Goal: Navigation & Orientation: Go to known website

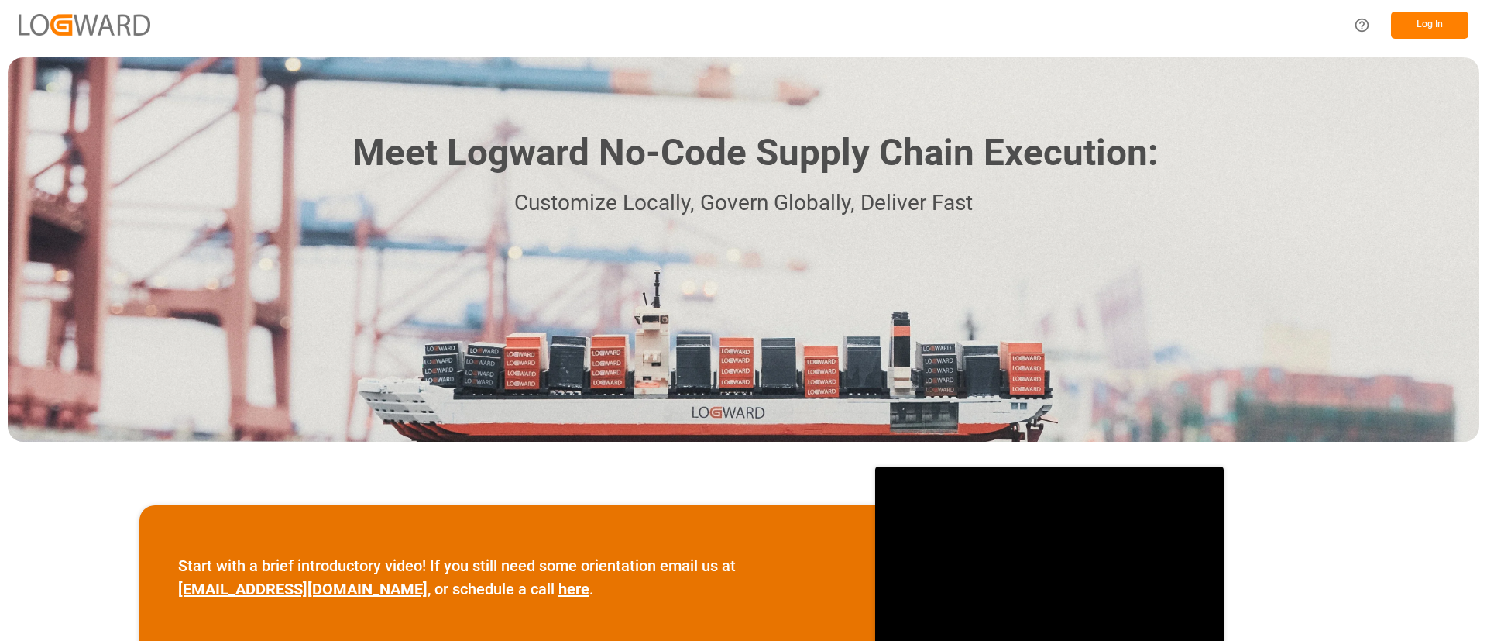
click at [1433, 22] on button "Log In" at bounding box center [1429, 25] width 77 height 27
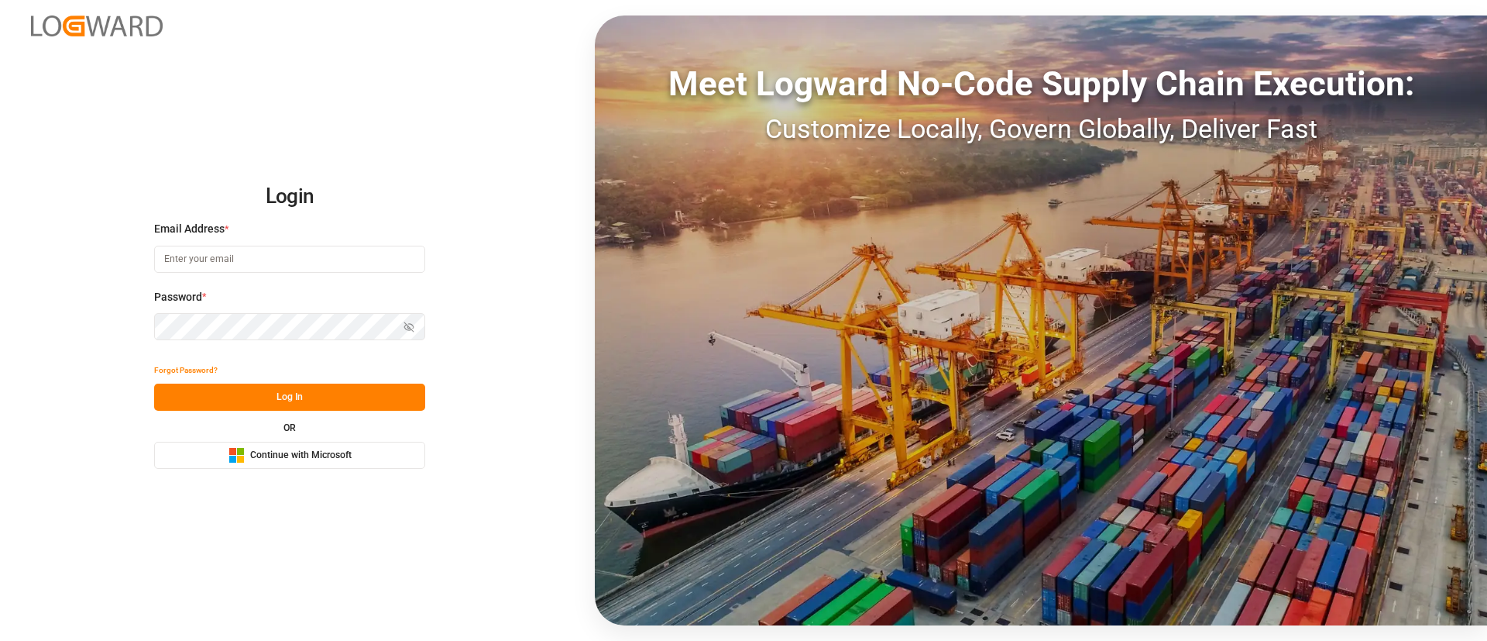
click at [376, 449] on button "Microsoft Logo Continue with Microsoft" at bounding box center [289, 454] width 271 height 27
click at [282, 455] on span "Continue with Microsoft" at bounding box center [300, 455] width 101 height 14
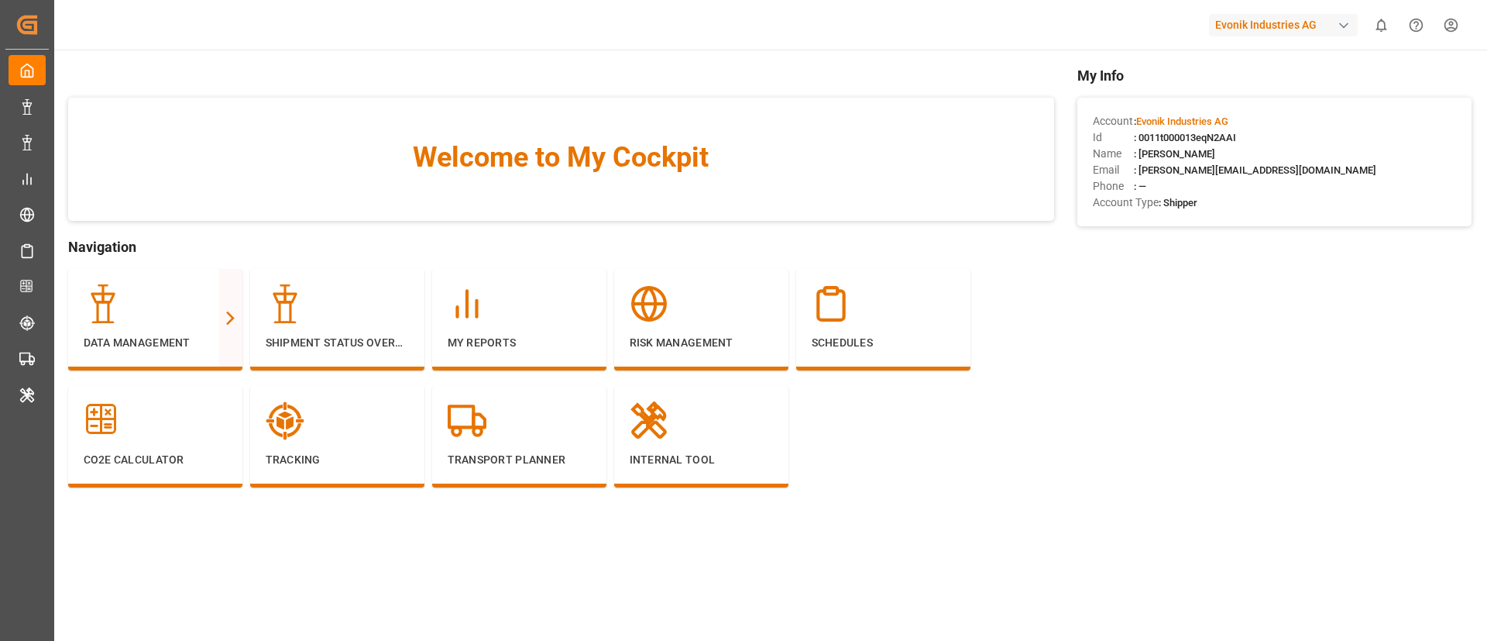
click at [1261, 24] on div "Evonik Industries AG" at bounding box center [1283, 25] width 149 height 22
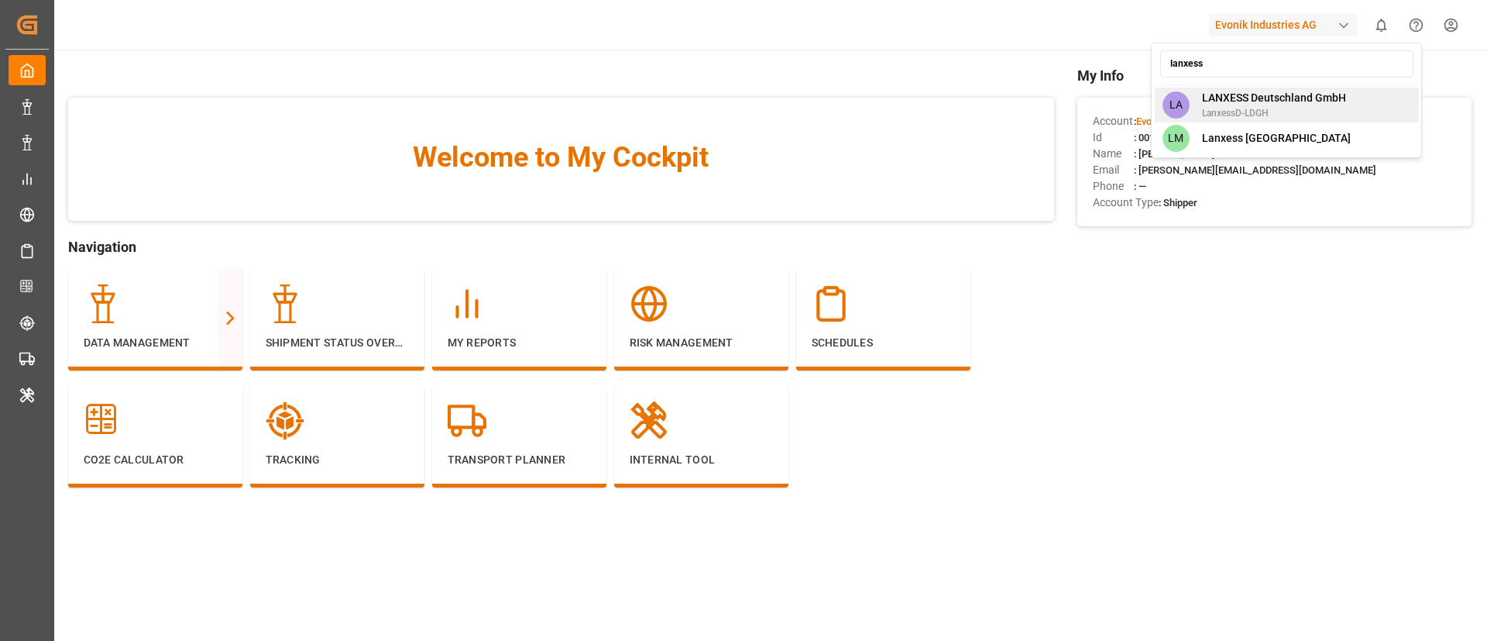
type input "lanxess"
click at [1300, 110] on span "LanxessD-LDGH" at bounding box center [1274, 113] width 144 height 14
